Goal: Task Accomplishment & Management: Use online tool/utility

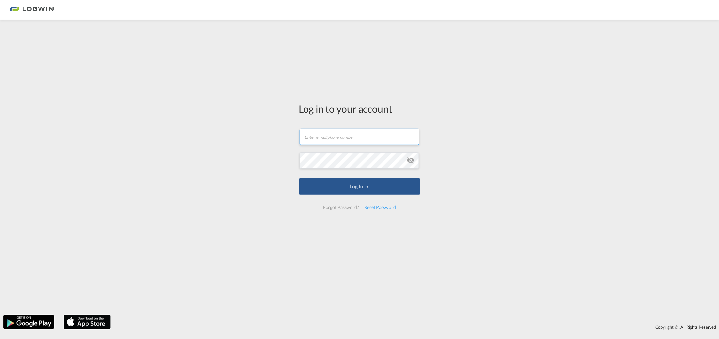
type input "[PERSON_NAME][EMAIL_ADDRESS][PERSON_NAME][DOMAIN_NAME]"
click at [273, 89] on div "Log in to your account [PERSON_NAME][EMAIL_ADDRESS][PERSON_NAME][DOMAIN_NAME] L…" at bounding box center [359, 167] width 719 height 288
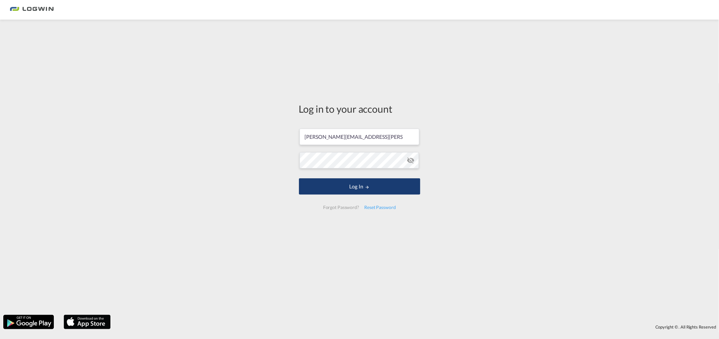
click at [317, 181] on button "Log In" at bounding box center [359, 186] width 121 height 16
